Goal: Transaction & Acquisition: Purchase product/service

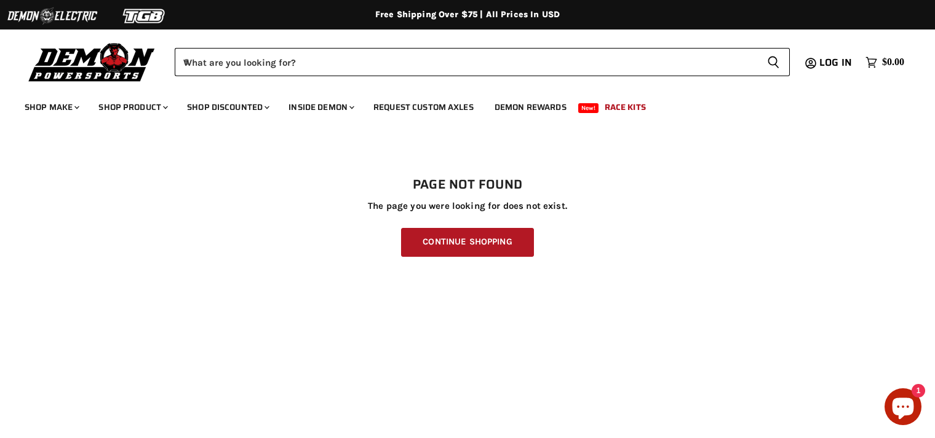
scroll to position [297, 0]
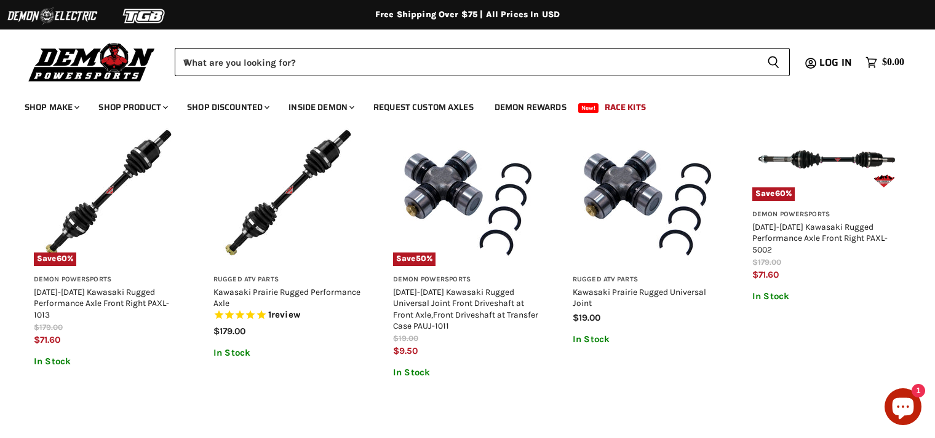
scroll to position [1183, 0]
